Goal: Use online tool/utility

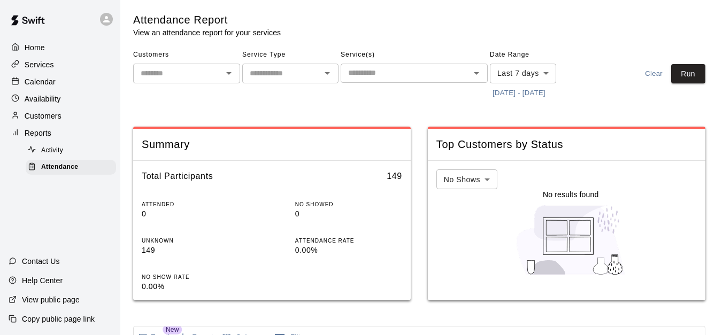
click at [525, 93] on button "[DATE] - [DATE]" at bounding box center [519, 93] width 58 height 17
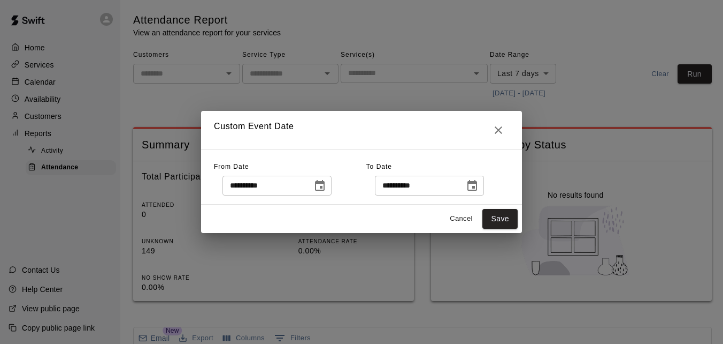
click at [325, 192] on button "Choose date, selected date is Aug 12, 2025" at bounding box center [319, 185] width 21 height 21
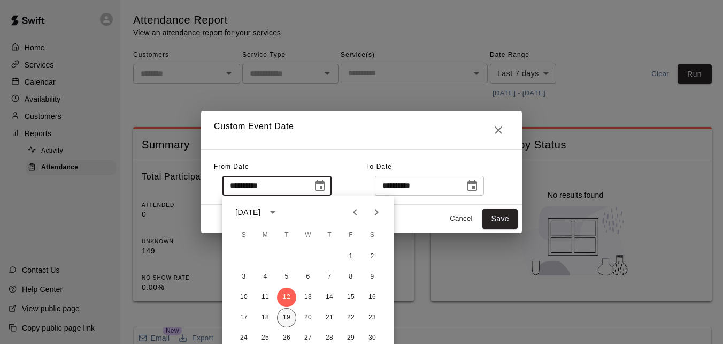
click at [288, 317] on button "19" at bounding box center [286, 317] width 19 height 19
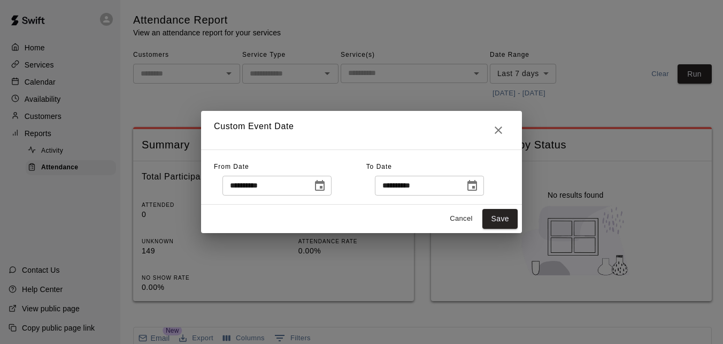
type input "**********"
click at [501, 221] on button "Save" at bounding box center [500, 219] width 35 height 20
type input "******"
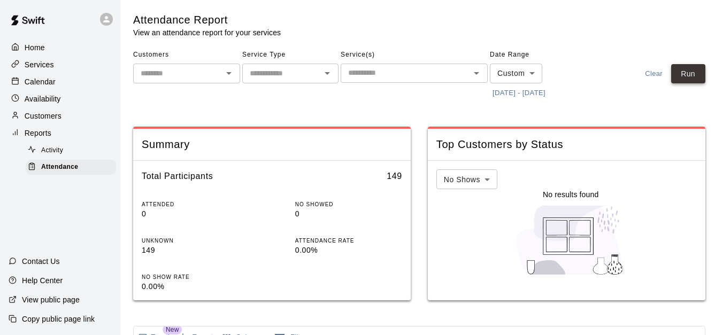
click at [696, 80] on button "Run" at bounding box center [688, 74] width 34 height 20
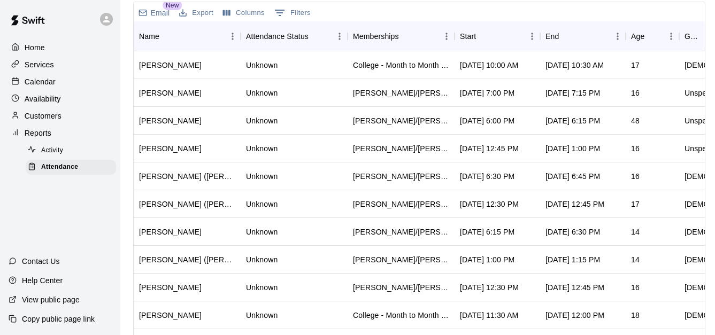
scroll to position [326, 0]
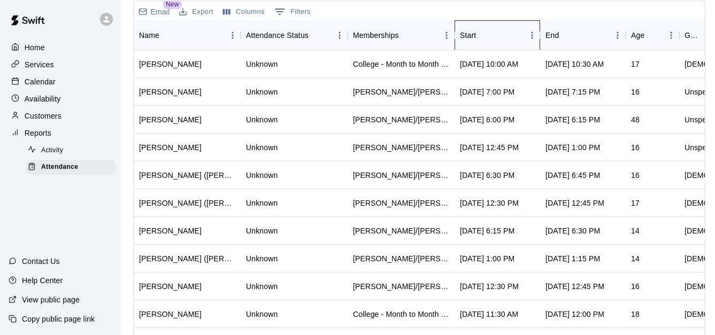
drag, startPoint x: 494, startPoint y: 32, endPoint x: 475, endPoint y: 31, distance: 19.3
click at [475, 31] on div "Start" at bounding box center [468, 35] width 16 height 30
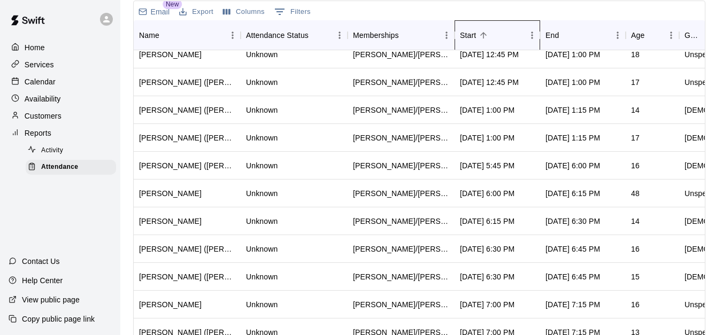
scroll to position [1, 0]
